Goal: Task Accomplishment & Management: Manage account settings

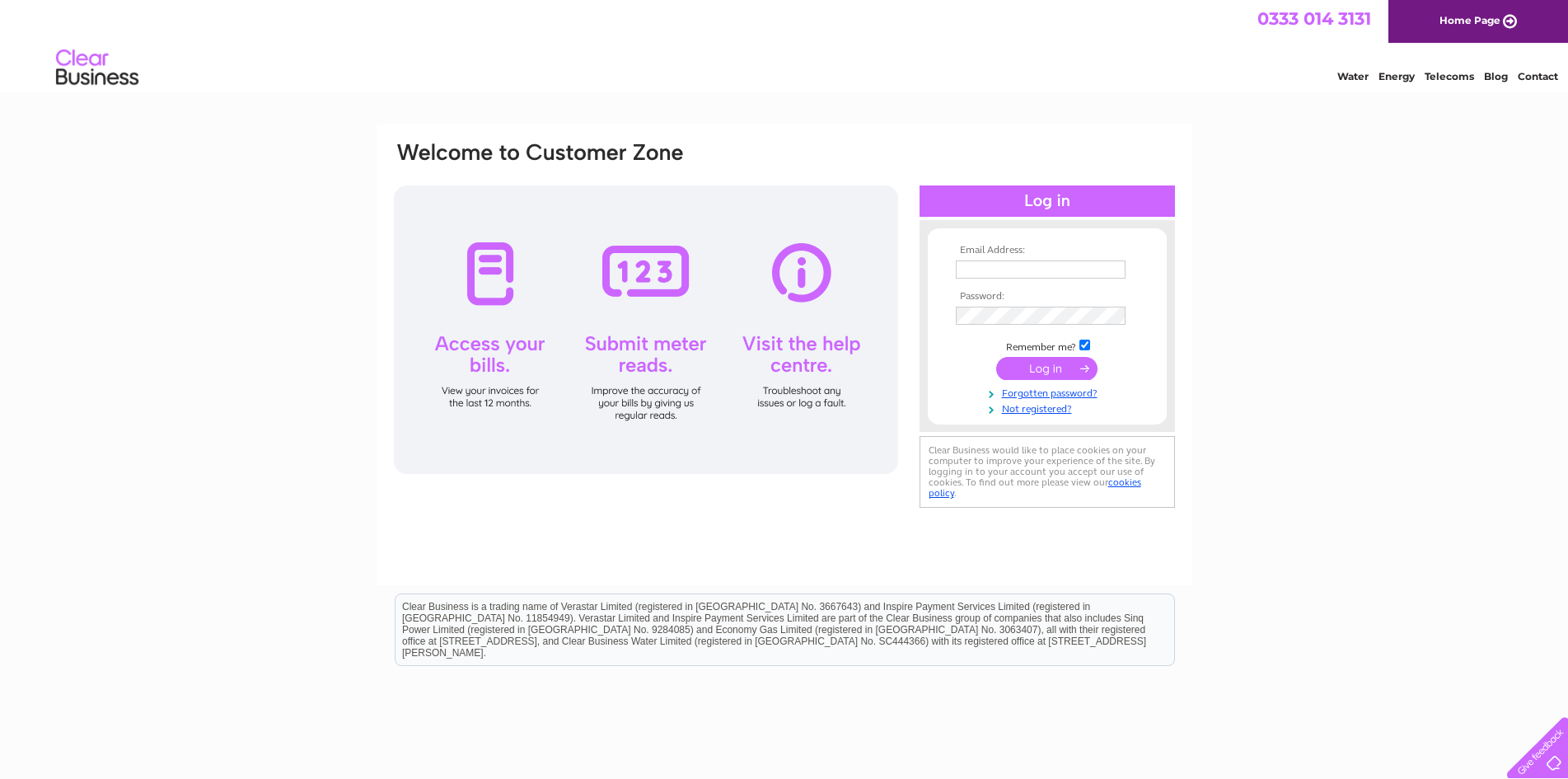
type input "holdmobility@aol.com"
click at [1033, 369] on input "submit" at bounding box center [1048, 369] width 102 height 23
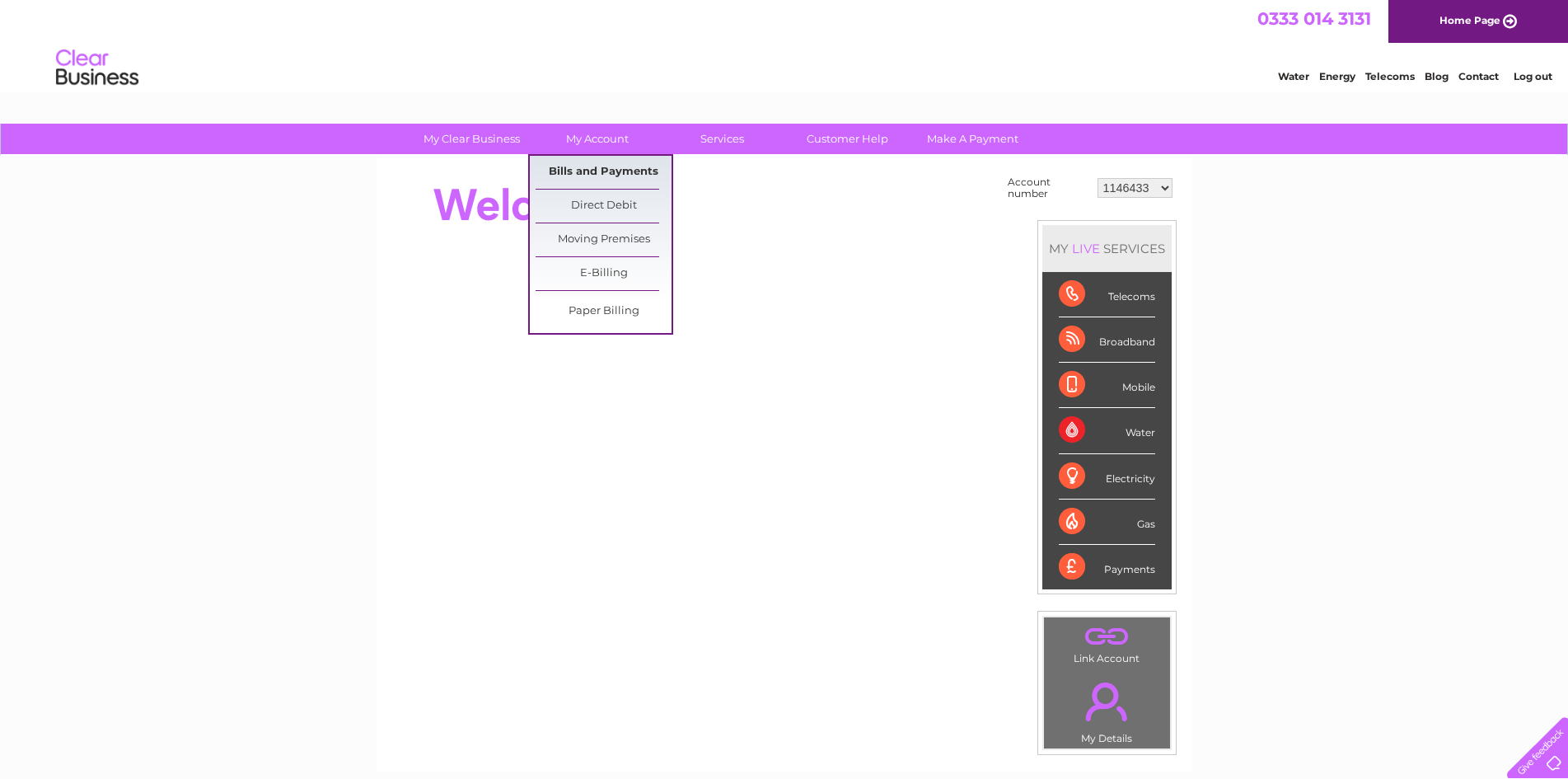
click at [599, 184] on link "Bills and Payments" at bounding box center [603, 173] width 136 height 33
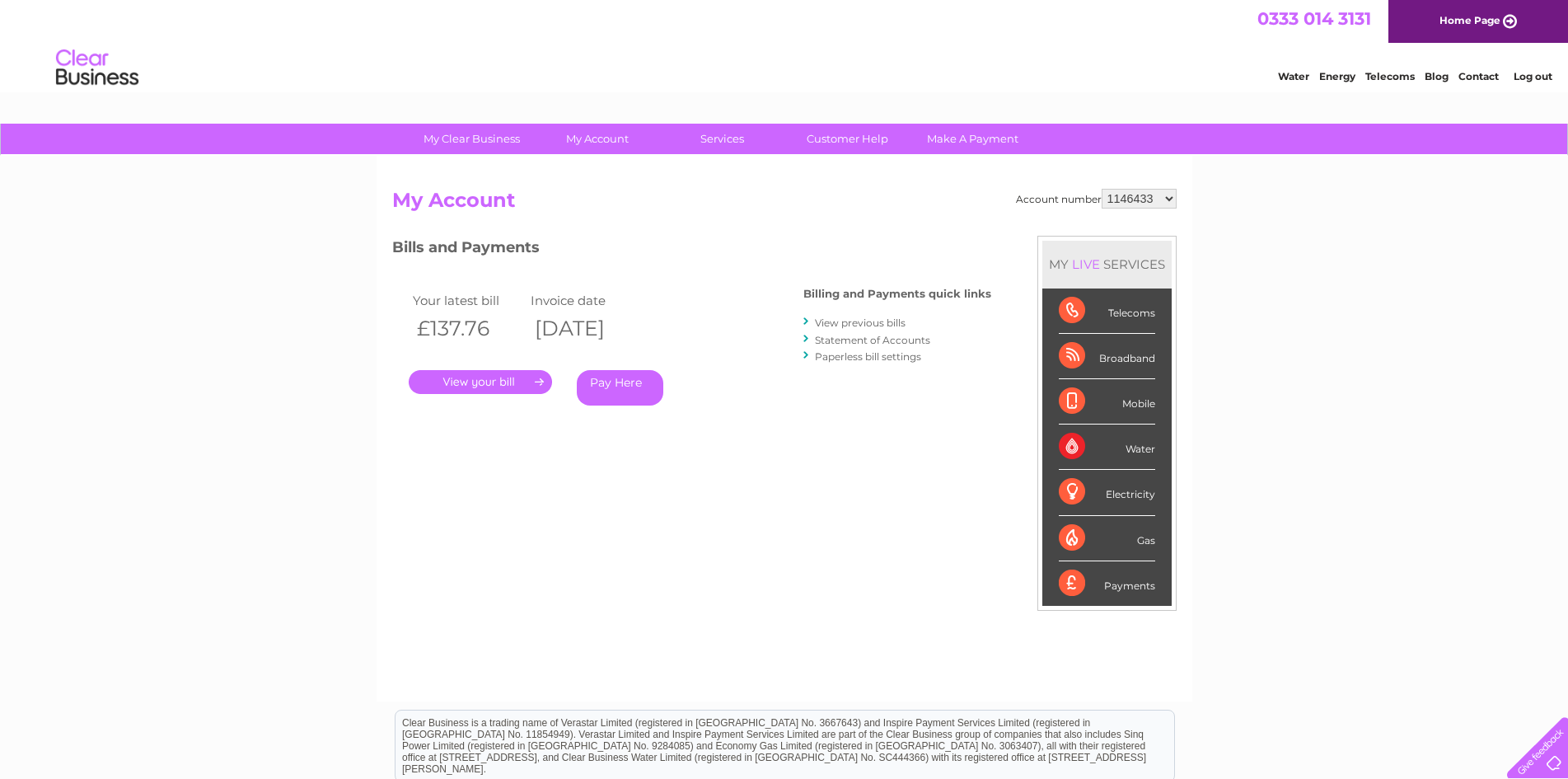
click at [511, 375] on link "." at bounding box center [480, 382] width 143 height 24
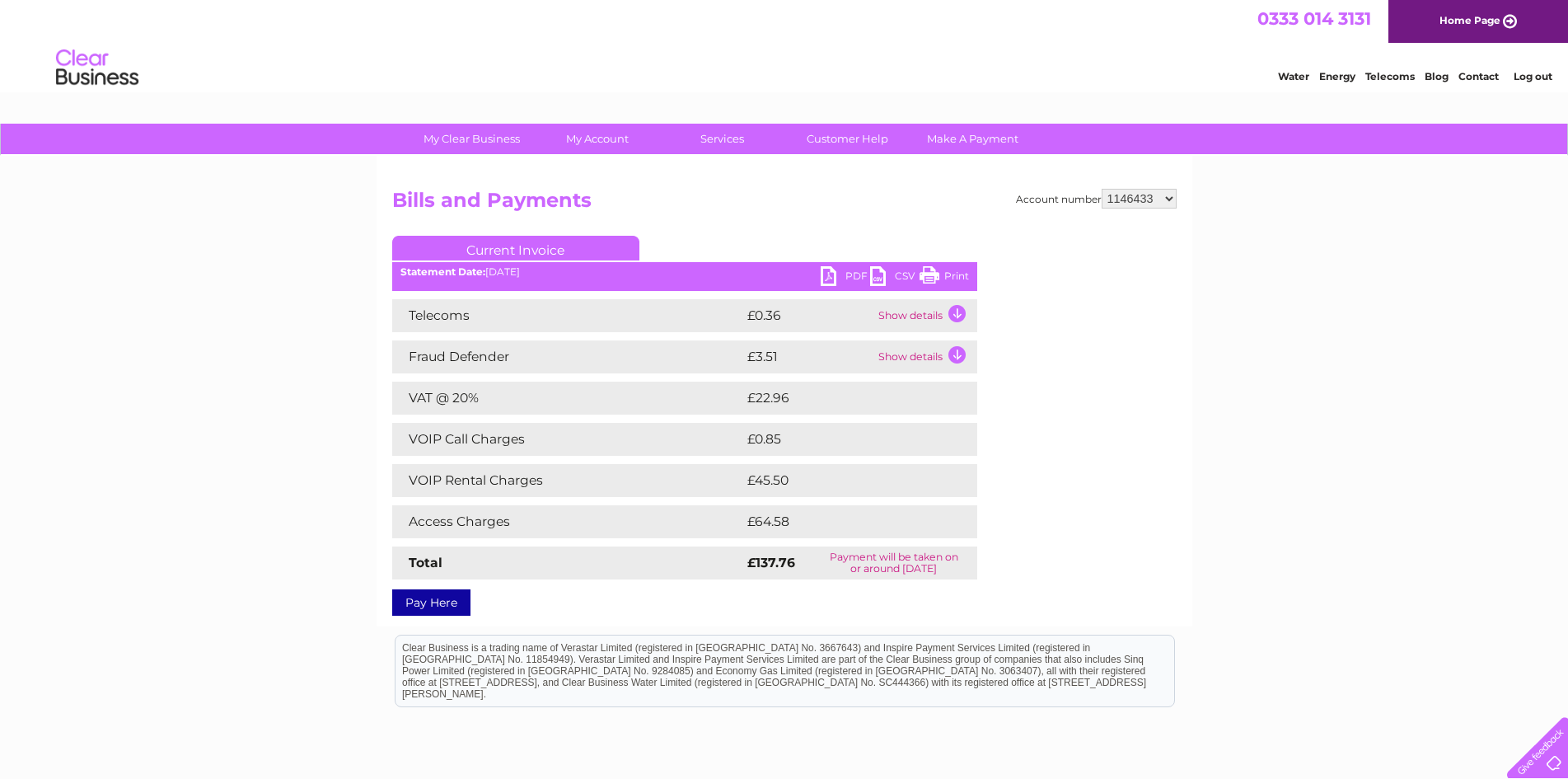
click at [818, 273] on div "Statement Date: [DATE]" at bounding box center [685, 272] width 585 height 12
click at [824, 275] on link "PDF" at bounding box center [845, 278] width 49 height 24
